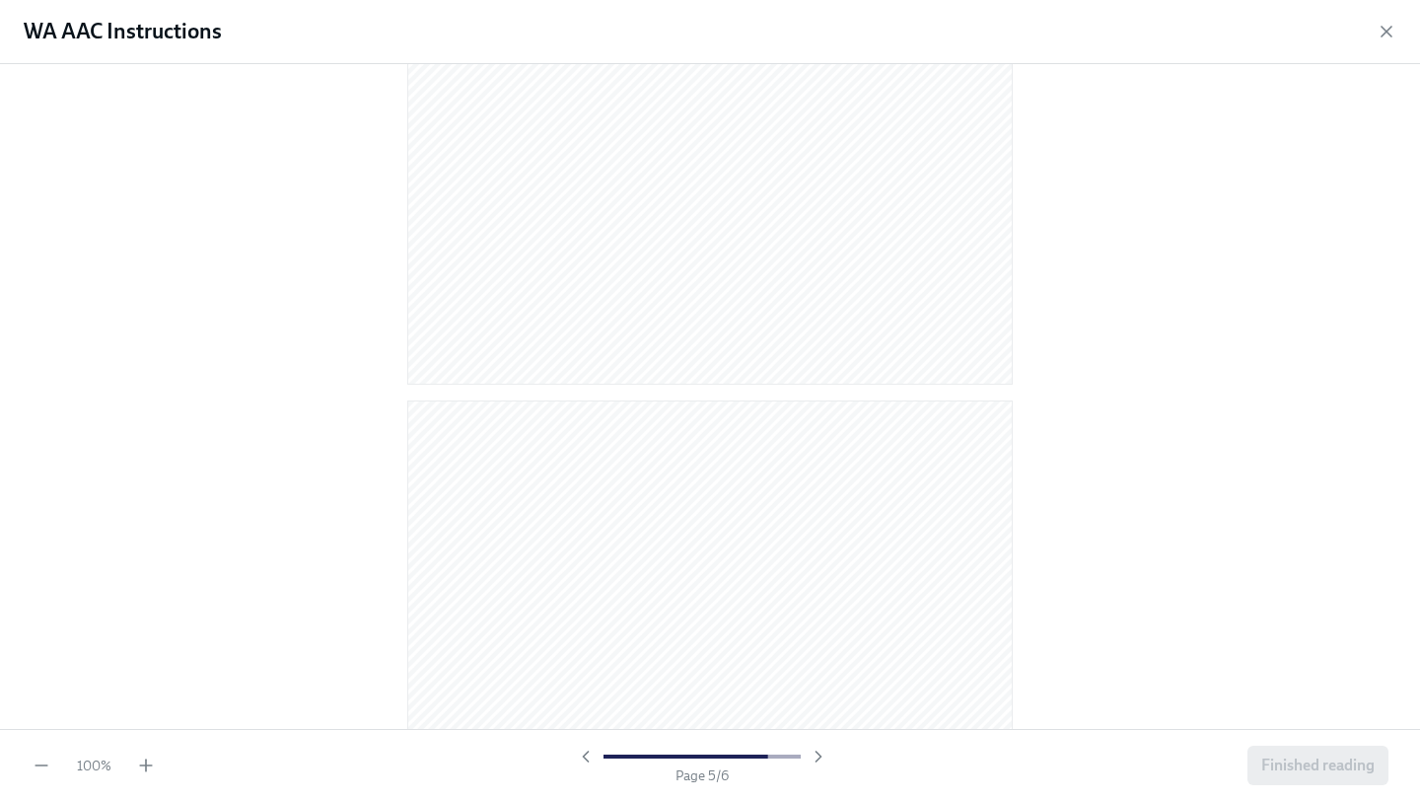
scroll to position [3895, 0]
click at [1314, 772] on span "Finished reading" at bounding box center [1317, 765] width 113 height 20
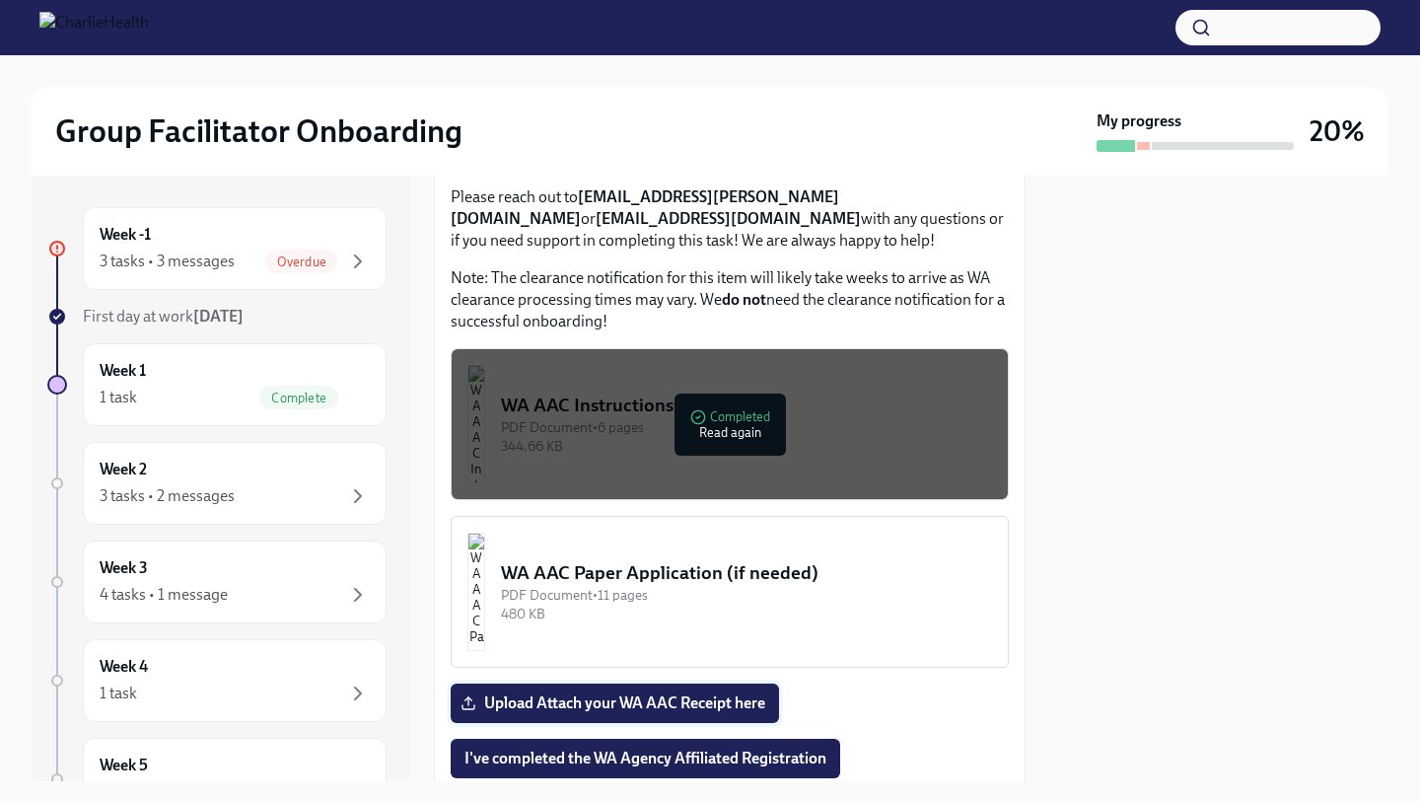
scroll to position [1722, 0]
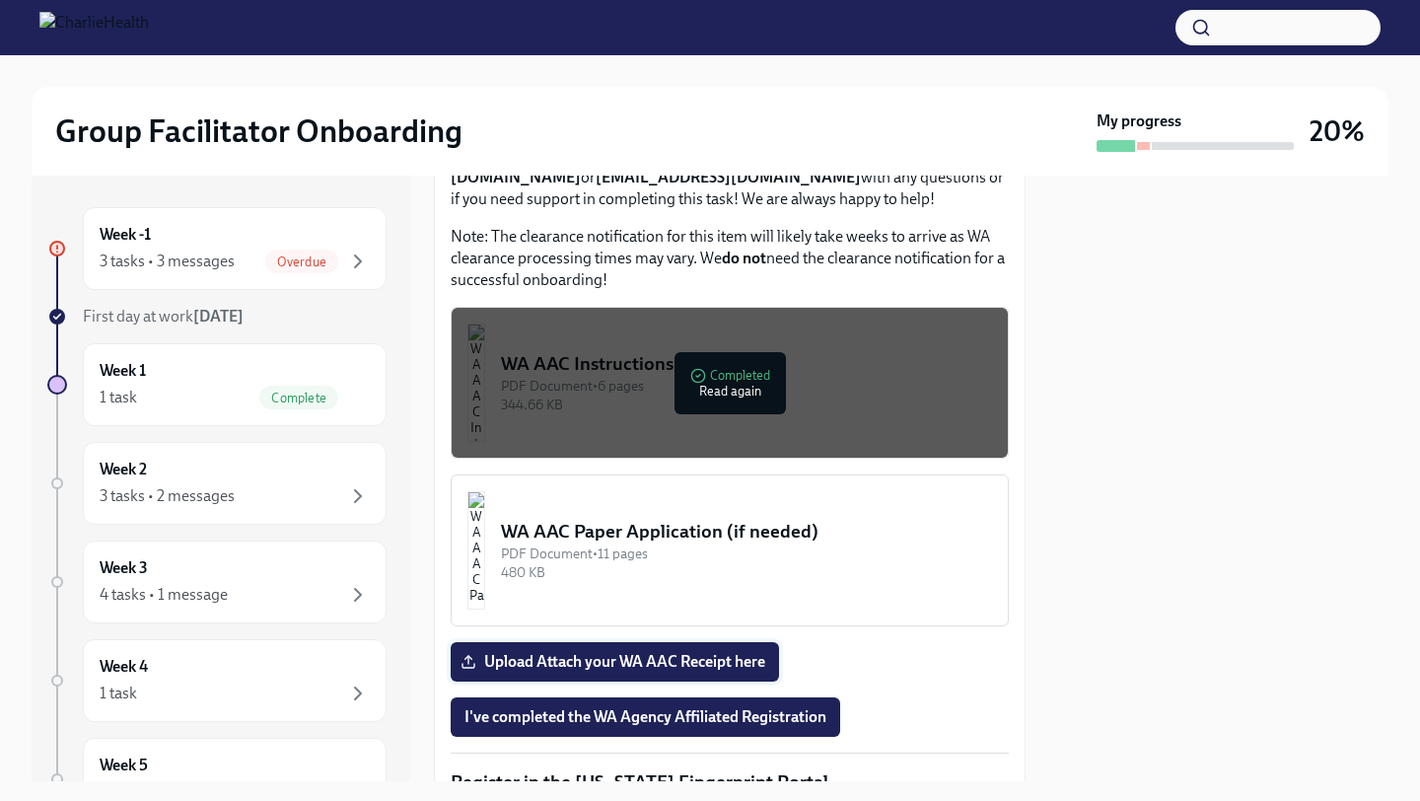
click at [693, 670] on span "Upload Attach your WA AAC Receipt here" at bounding box center [614, 662] width 301 height 20
click at [0, 0] on input "Upload Attach your WA AAC Receipt here" at bounding box center [0, 0] width 0 height 0
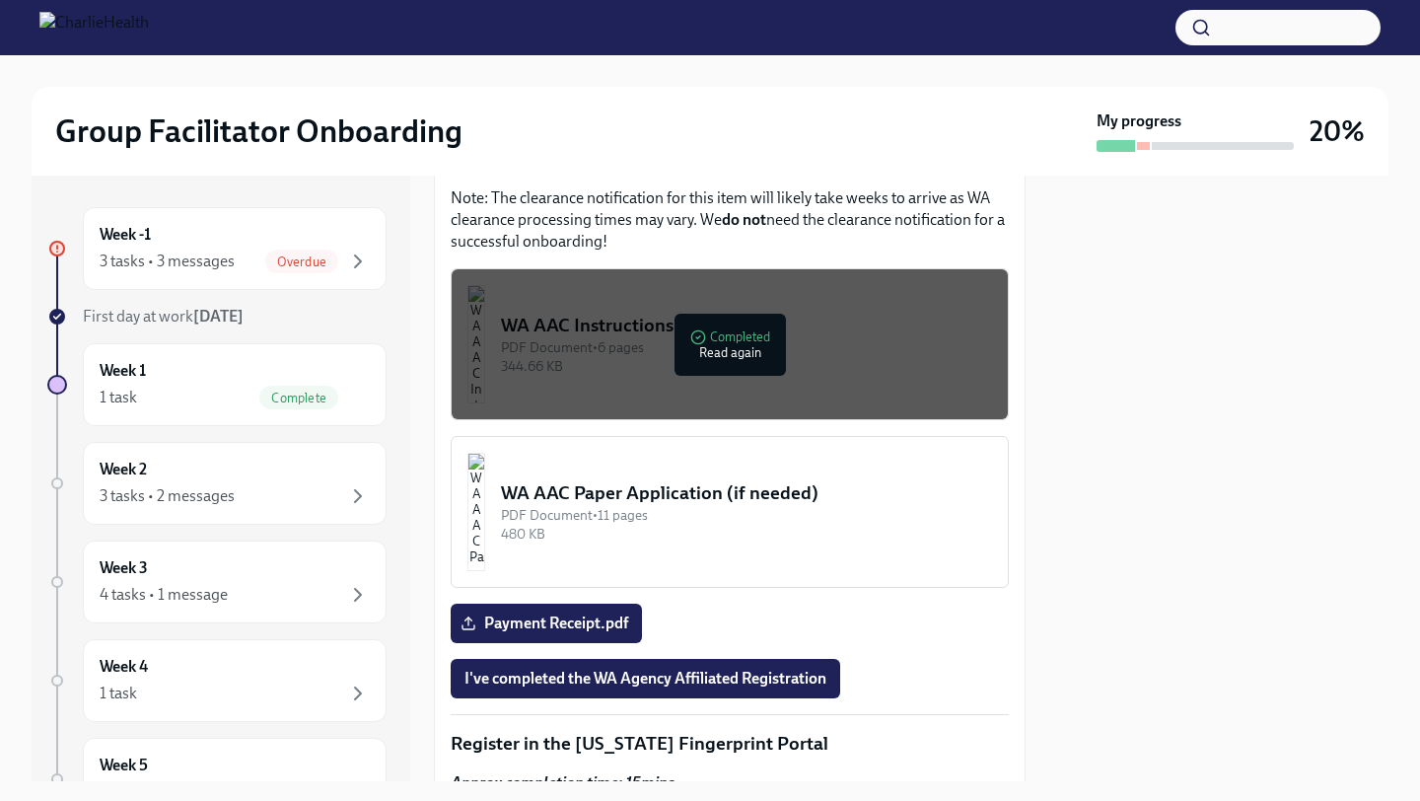
scroll to position [1774, 0]
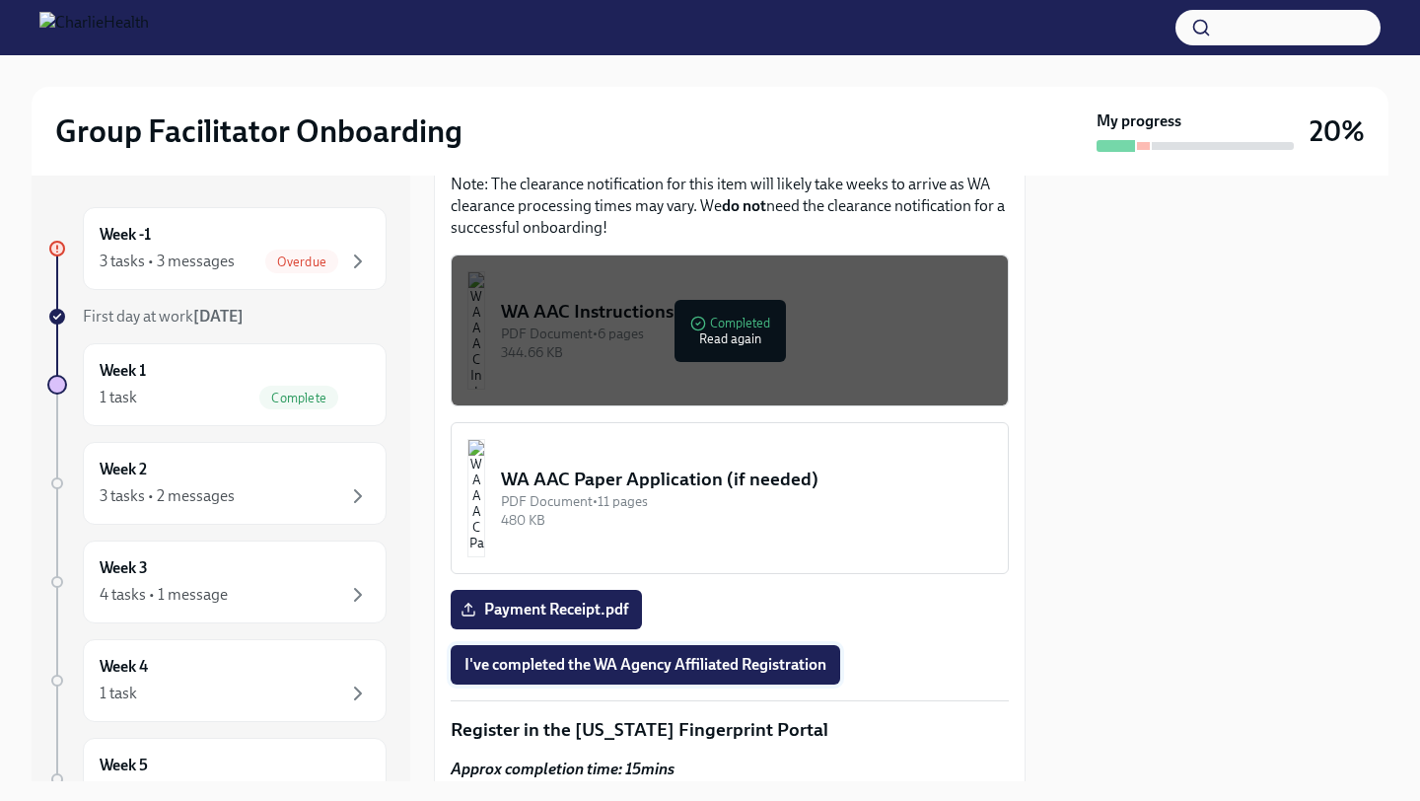
click at [702, 672] on span "I've completed the WA Agency Affiliated Registration" at bounding box center [645, 665] width 362 height 20
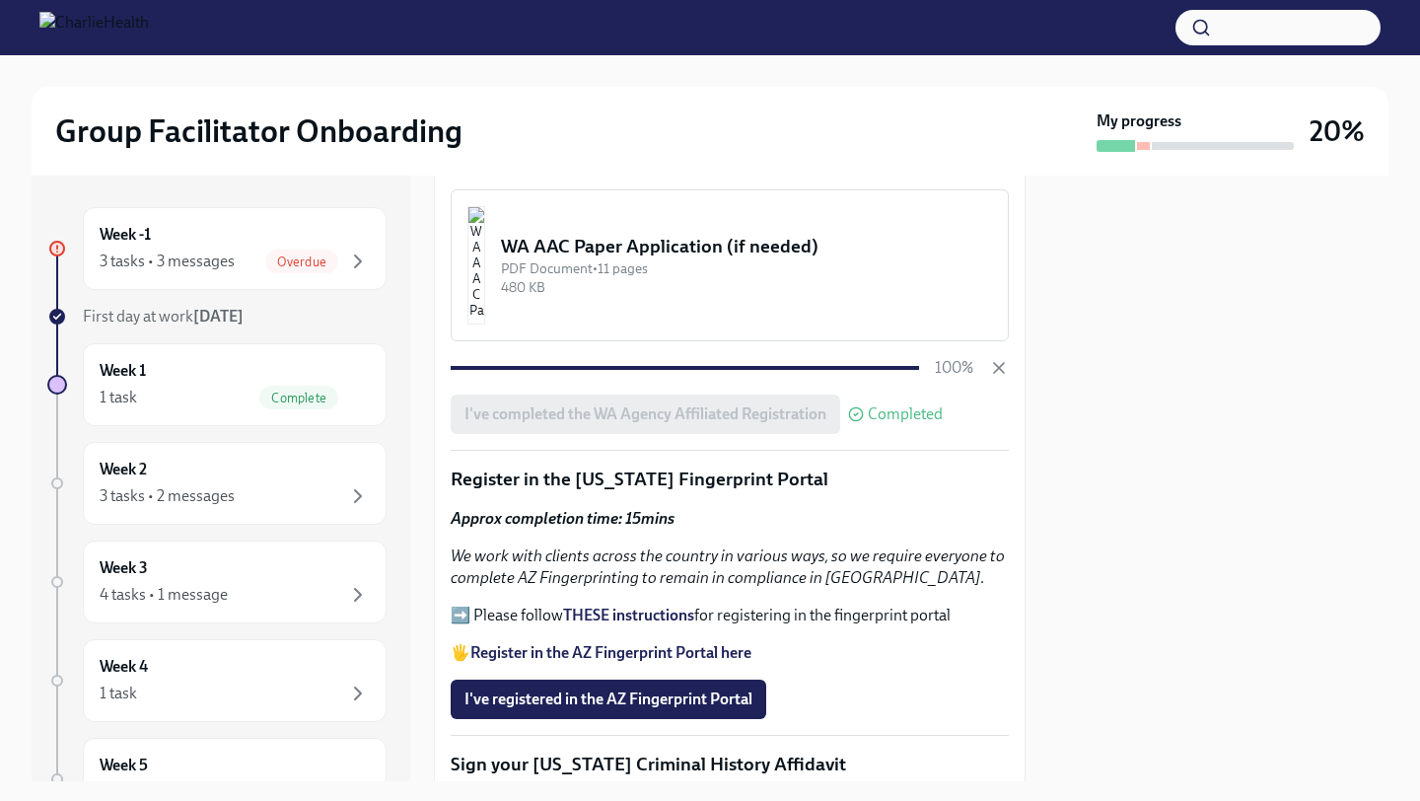
scroll to position [1952, 0]
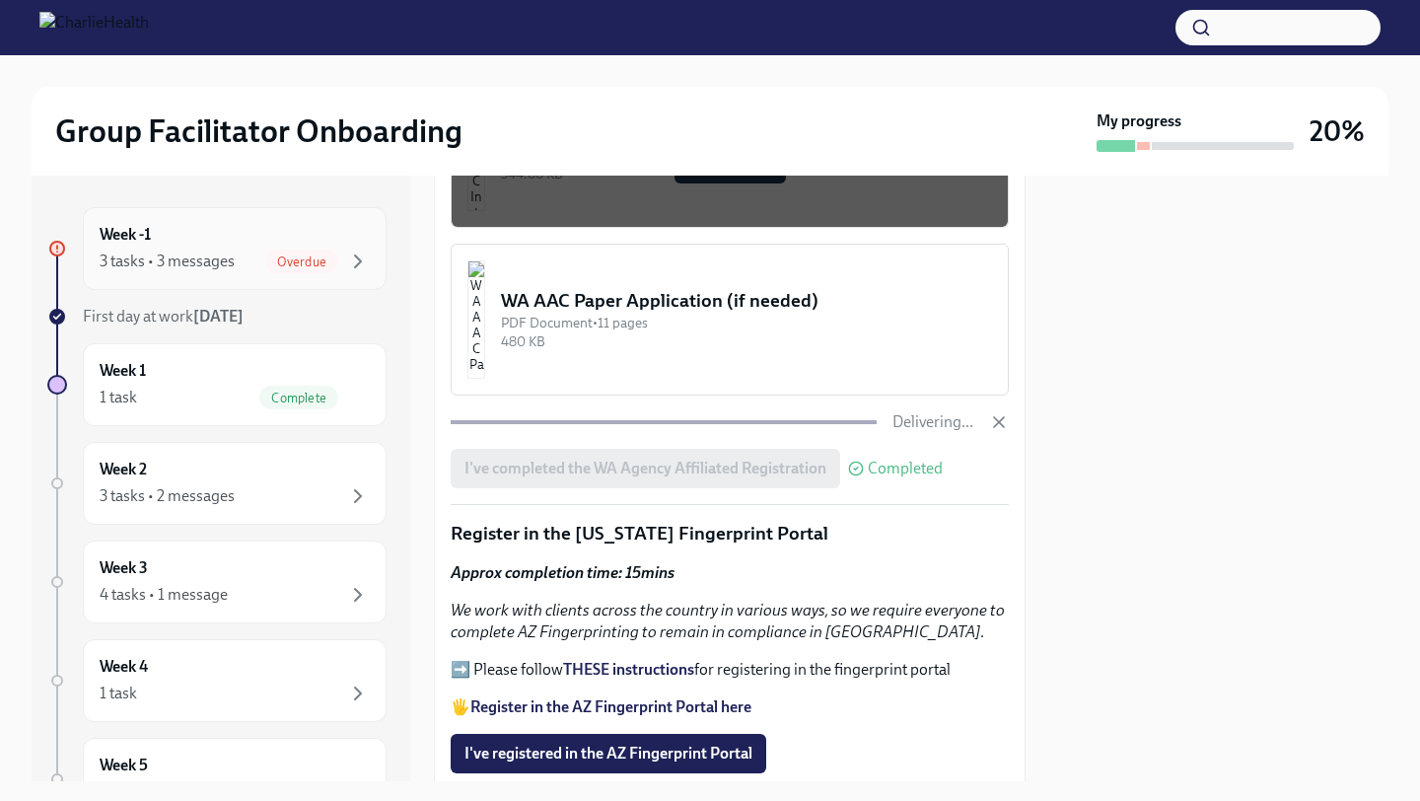
click at [313, 264] on span "Overdue" at bounding box center [301, 261] width 73 height 15
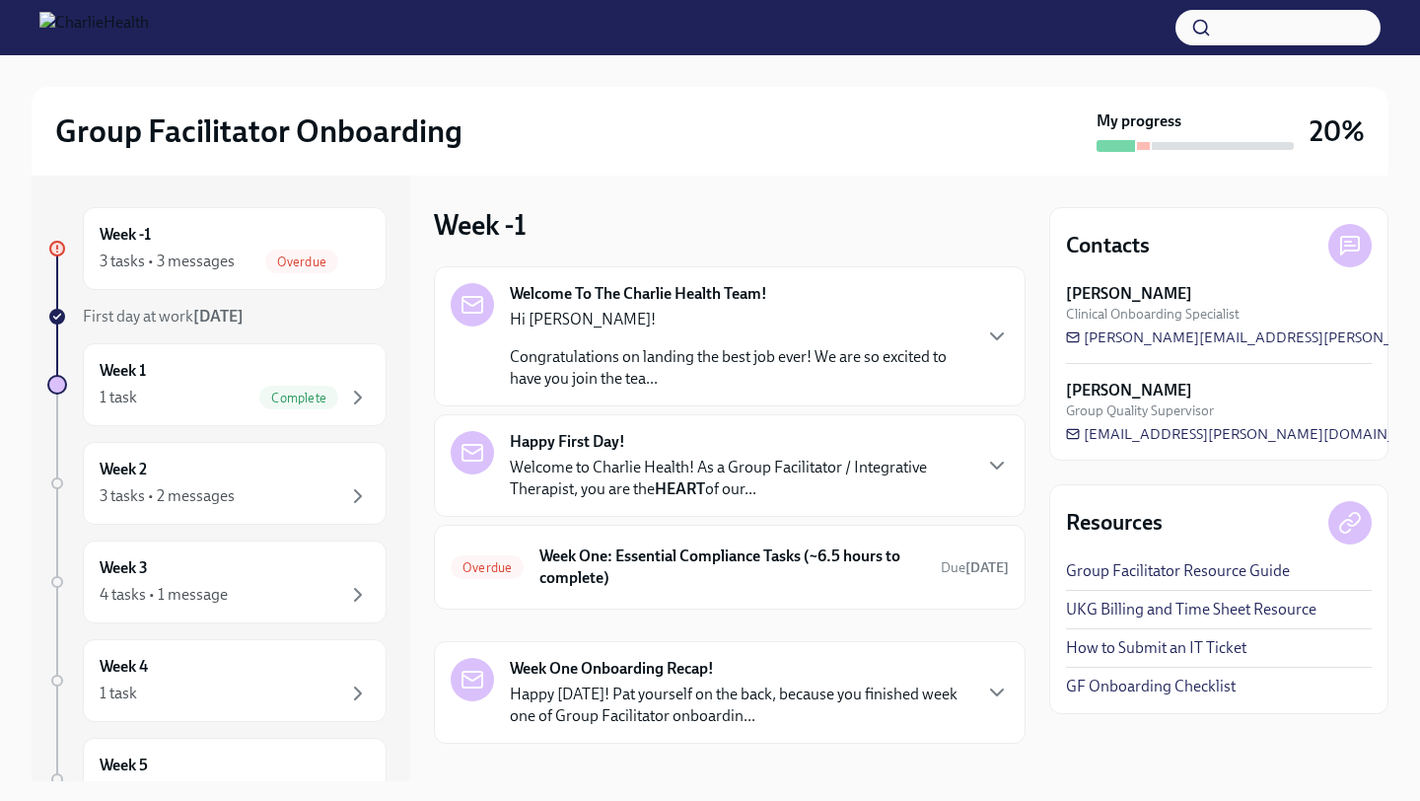
scroll to position [31, 0]
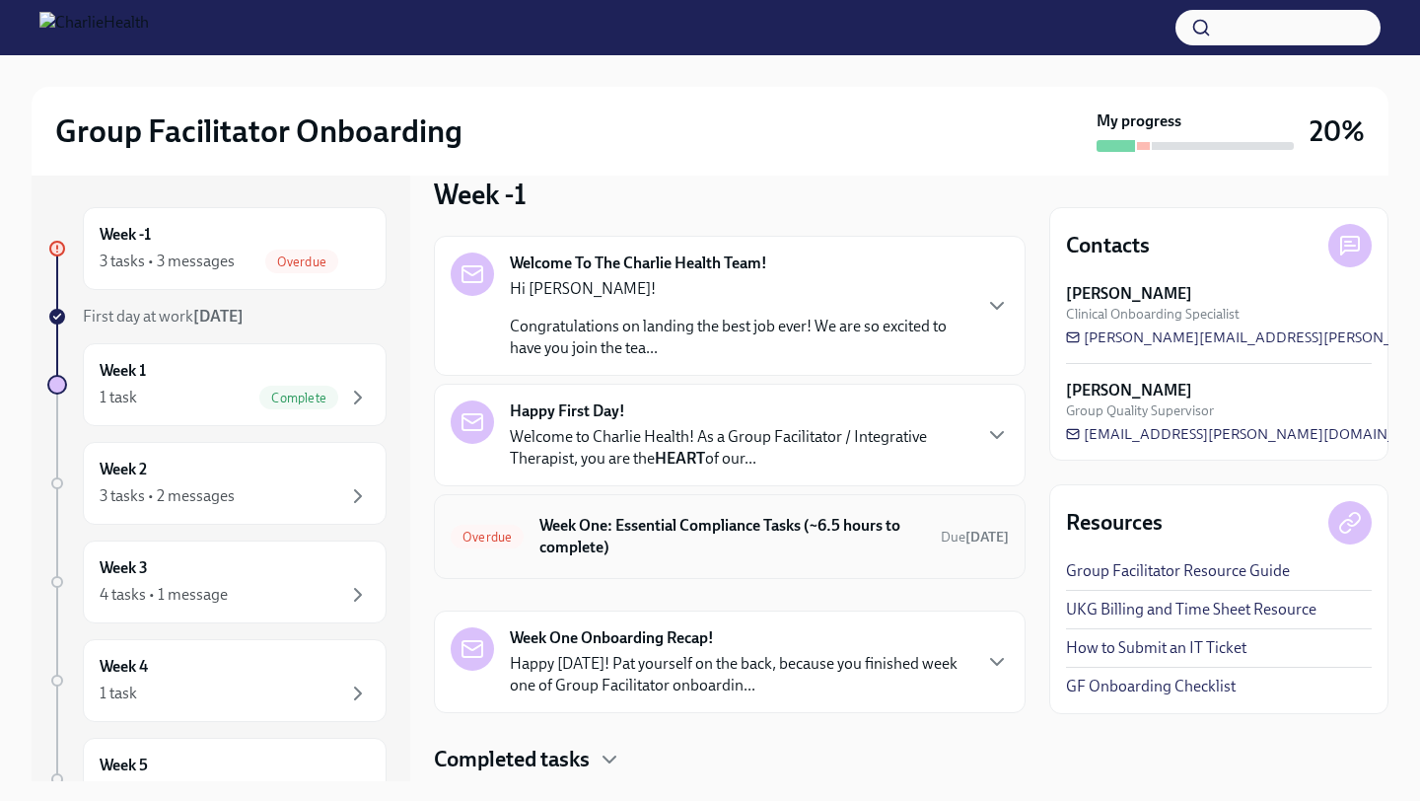
click at [796, 525] on h6 "Week One: Essential Compliance Tasks (~6.5 hours to complete)" at bounding box center [732, 536] width 386 height 43
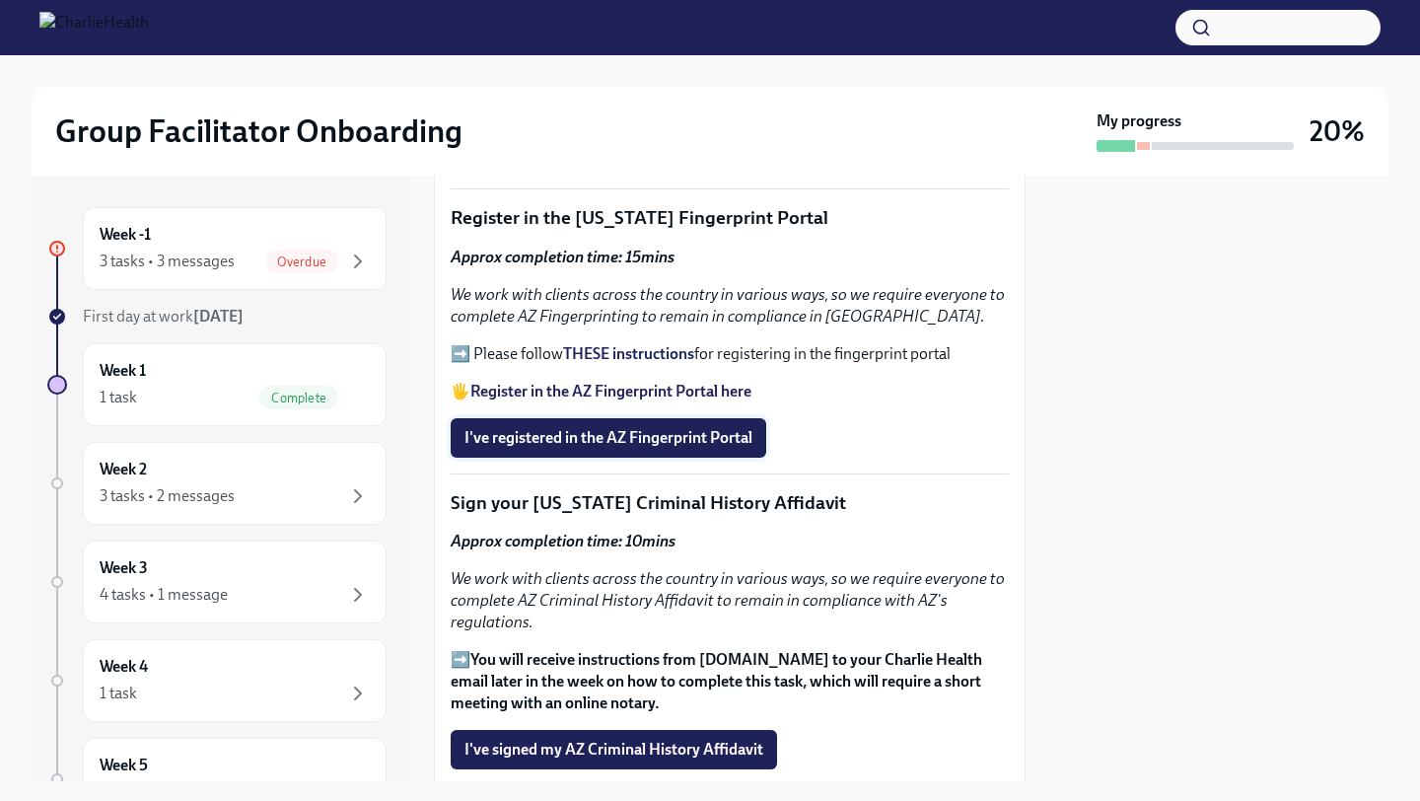
scroll to position [2253, 0]
